Goal: Transaction & Acquisition: Purchase product/service

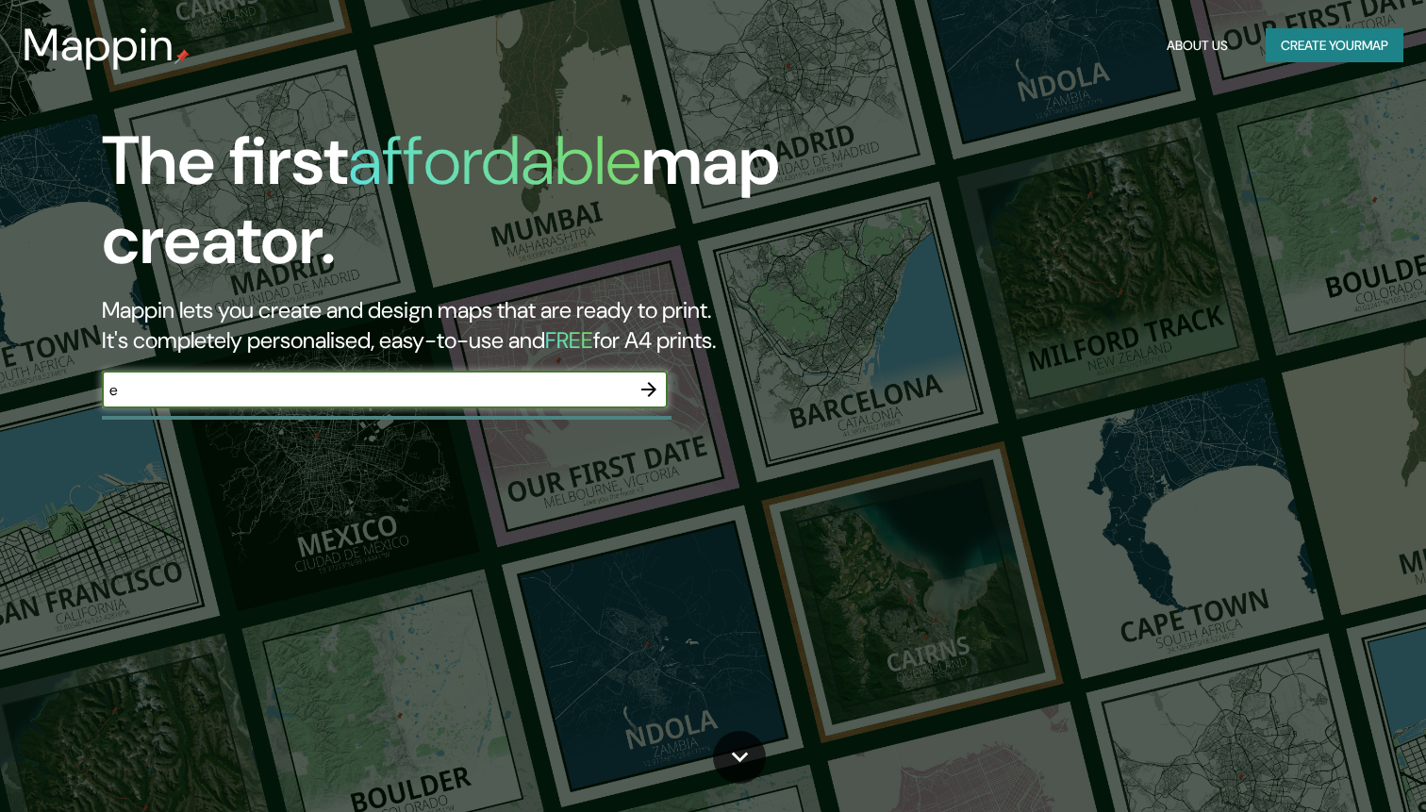
type input "ef"
click at [288, 395] on input "text" at bounding box center [366, 390] width 528 height 22
type input "[GEOGRAPHIC_DATA]"
click at [294, 478] on div "The first affordable map creator. Mappin lets you create and design maps that a…" at bounding box center [713, 406] width 1426 height 812
click at [279, 396] on input "[GEOGRAPHIC_DATA]" at bounding box center [366, 390] width 528 height 22
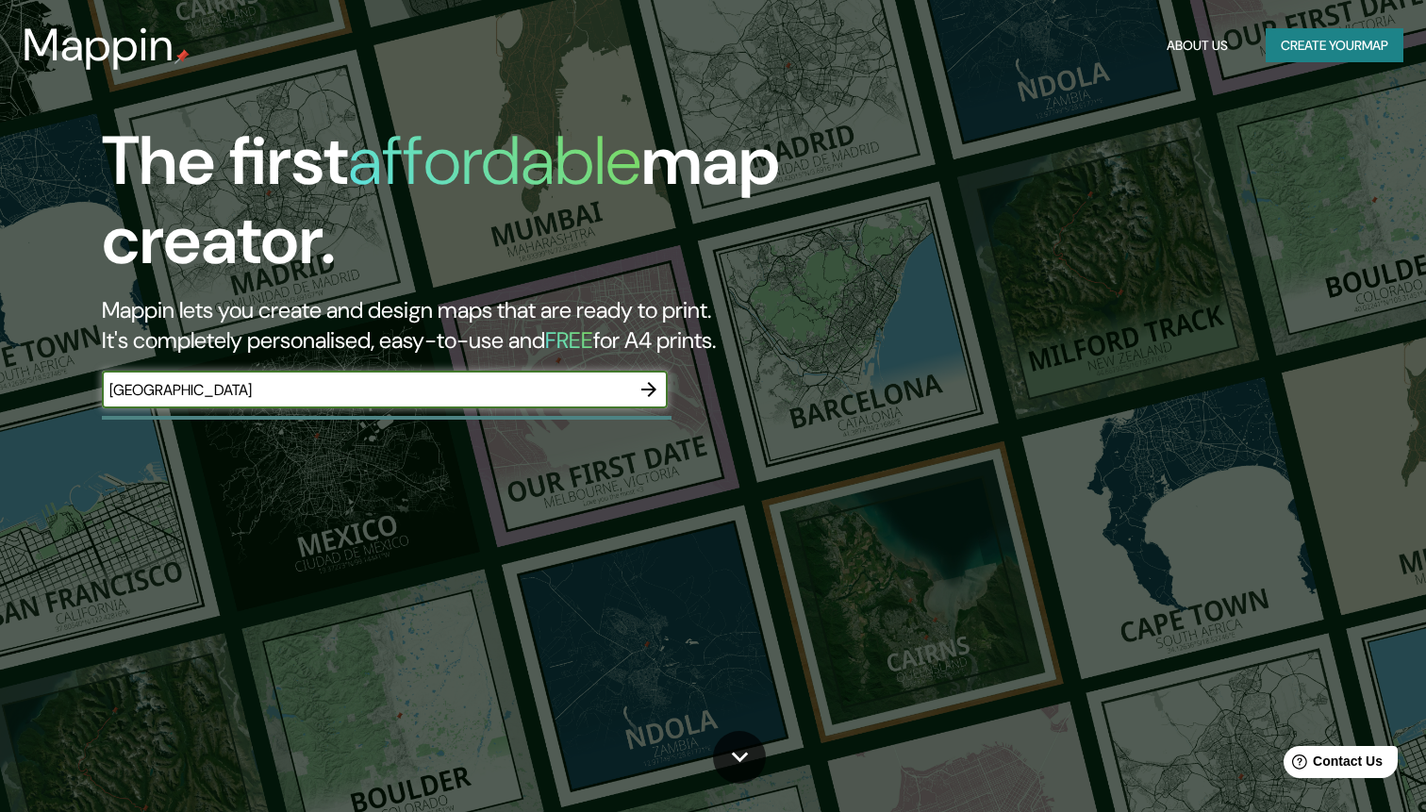
type input "[GEOGRAPHIC_DATA]"
click at [631, 387] on button "button" at bounding box center [649, 390] width 38 height 38
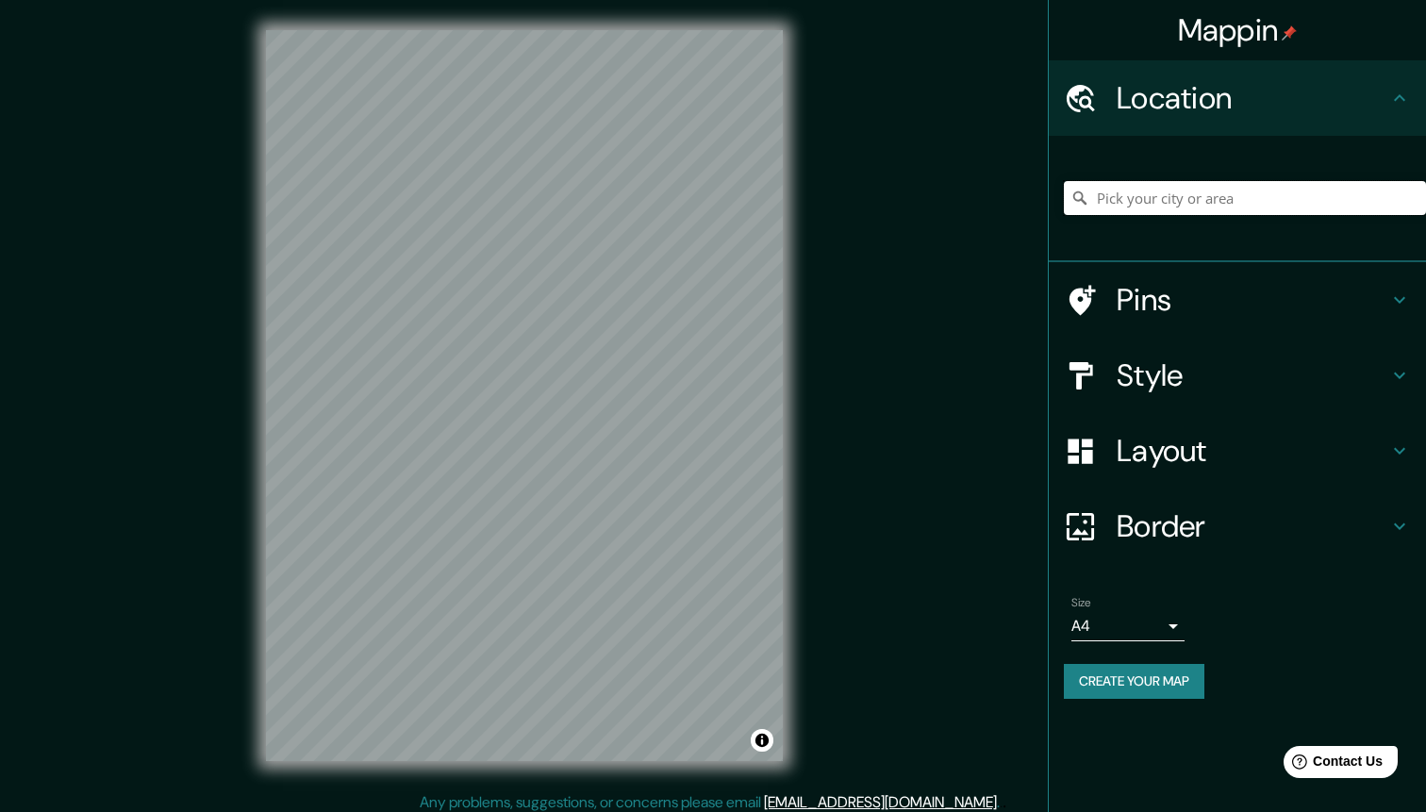
click at [1164, 206] on input "Pick your city or area" at bounding box center [1245, 198] width 362 height 34
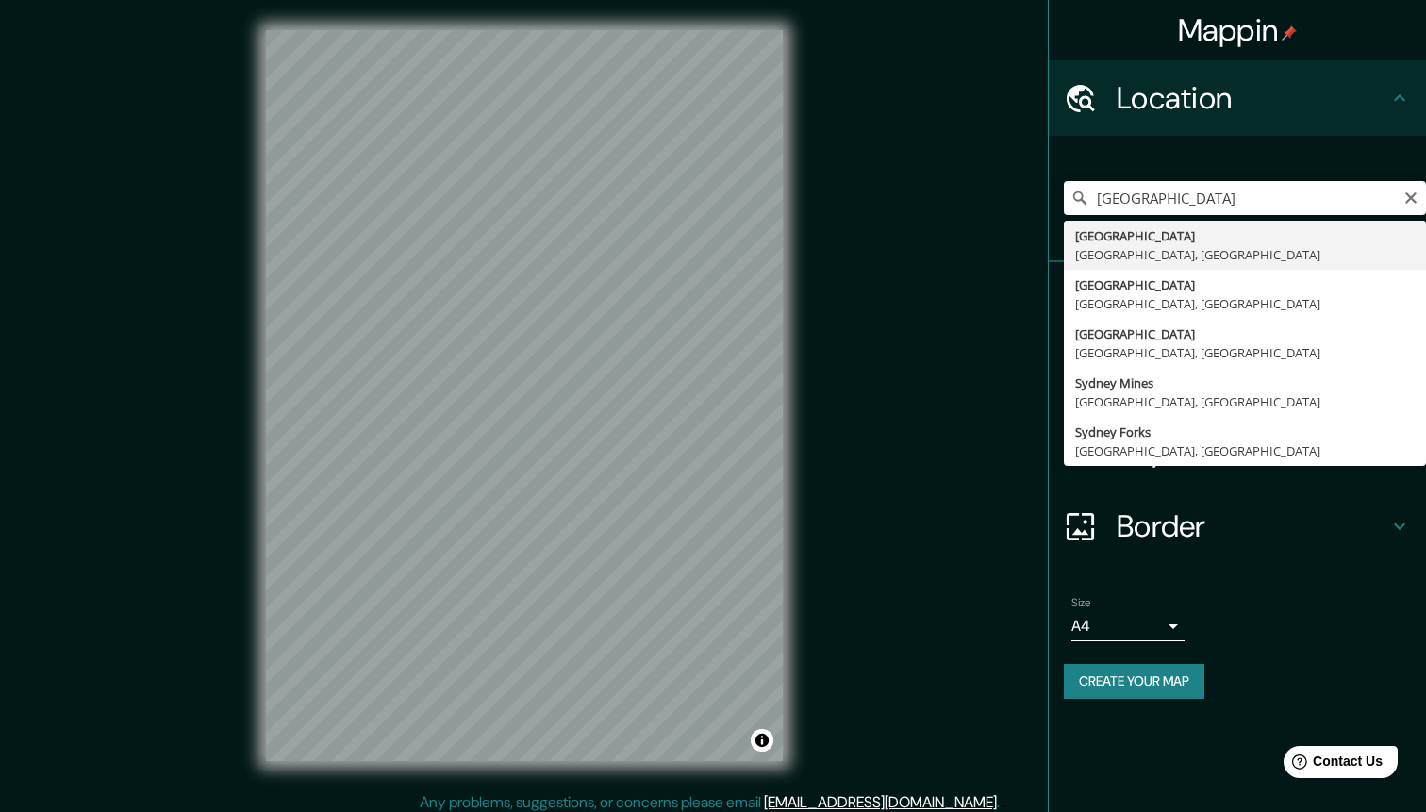
type input "[GEOGRAPHIC_DATA], [GEOGRAPHIC_DATA], [GEOGRAPHIC_DATA]"
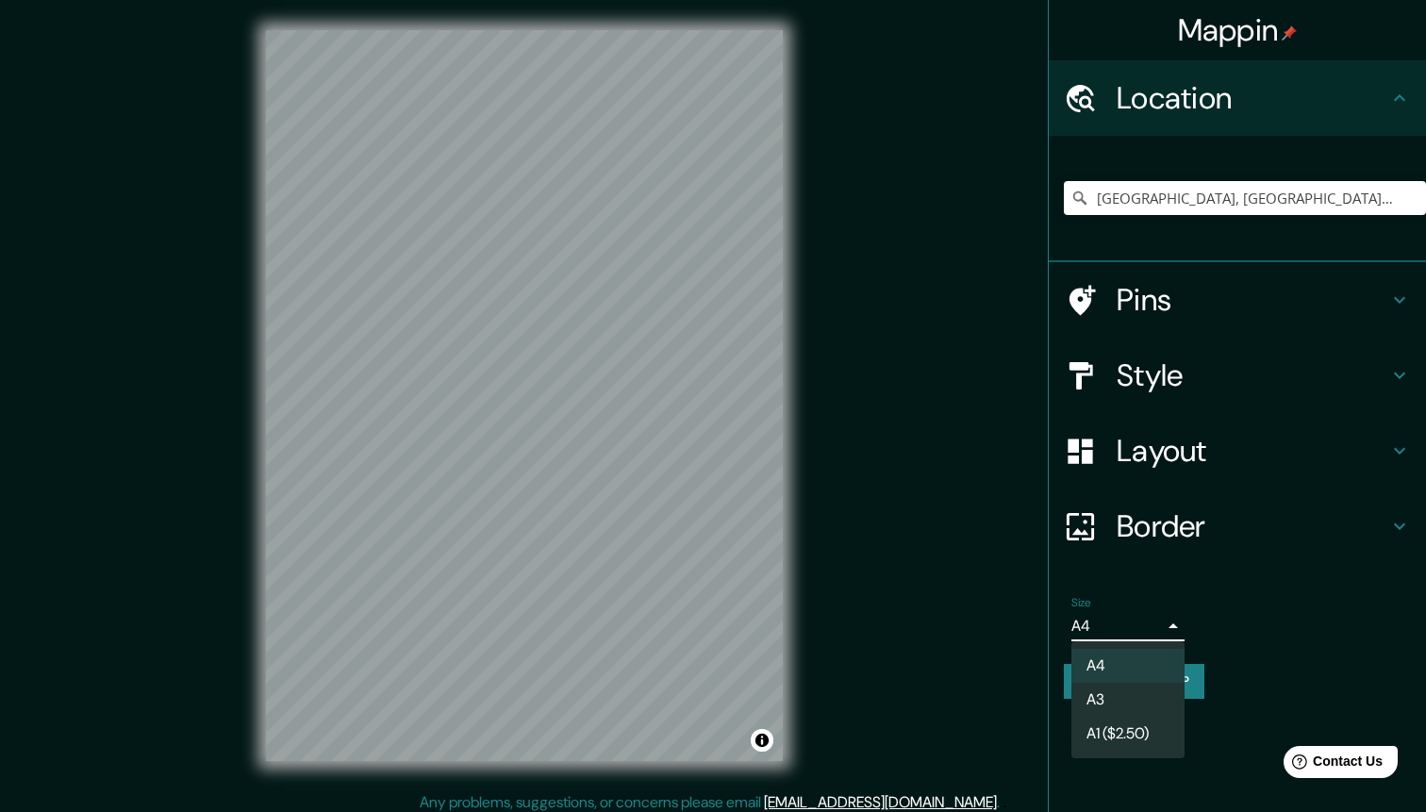
click at [1088, 625] on body "Mappin Location [GEOGRAPHIC_DATA], [GEOGRAPHIC_DATA], [GEOGRAPHIC_DATA] Pins St…" at bounding box center [713, 406] width 1426 height 812
click at [1276, 625] on div at bounding box center [713, 406] width 1426 height 812
